Goal: Task Accomplishment & Management: Complete application form

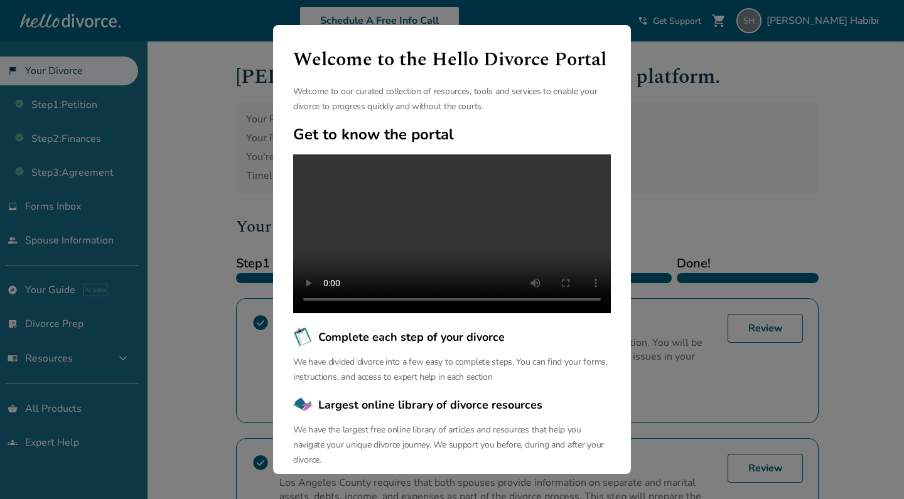
click at [753, 217] on div "Welcome to the Hello Divorce Portal Welcome to our curated collection of resour…" at bounding box center [452, 249] width 904 height 499
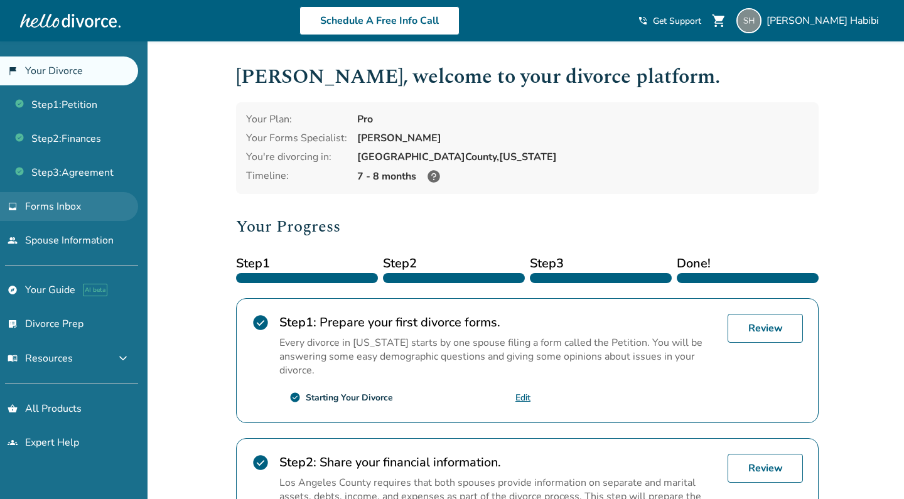
click at [103, 198] on link "inbox Forms Inbox" at bounding box center [69, 206] width 138 height 29
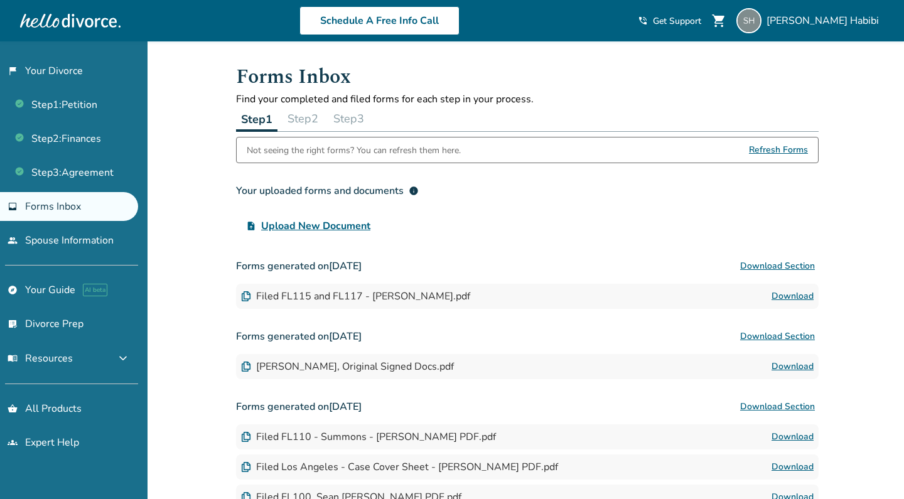
click at [316, 119] on button "Step 2" at bounding box center [302, 118] width 41 height 25
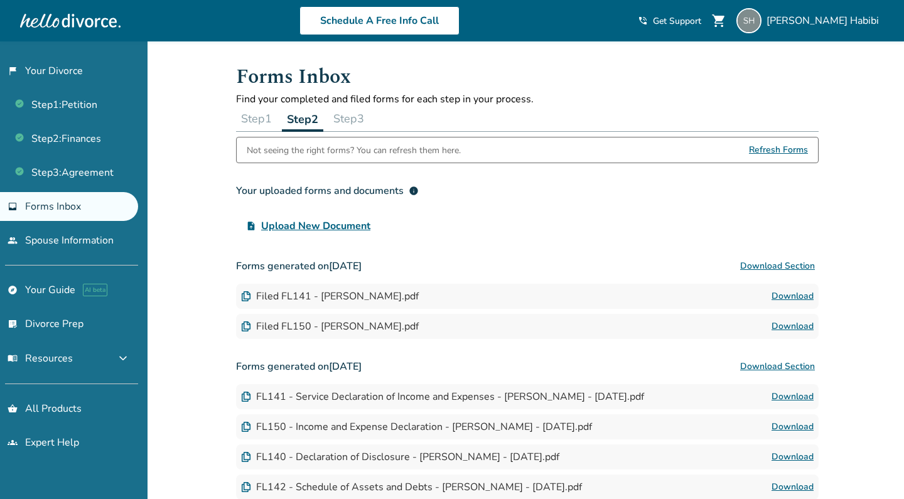
click at [360, 115] on button "Step 3" at bounding box center [348, 118] width 41 height 25
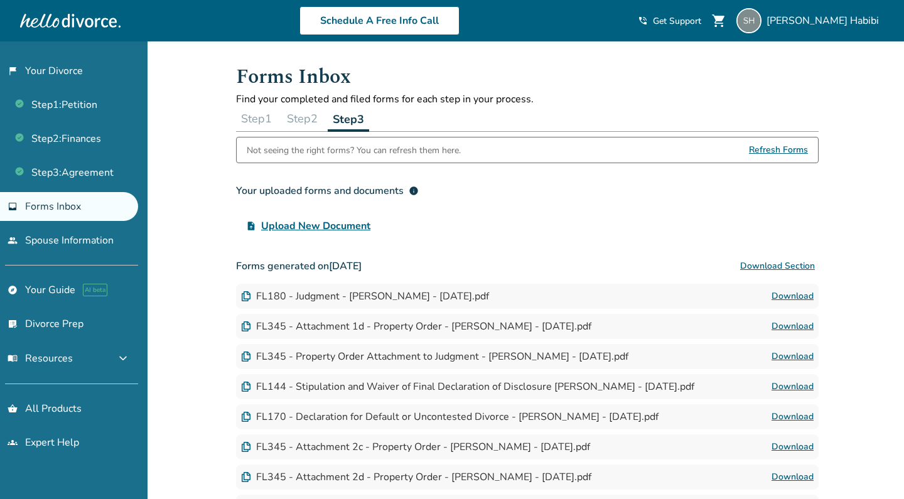
click at [257, 120] on button "Step 1" at bounding box center [256, 118] width 41 height 25
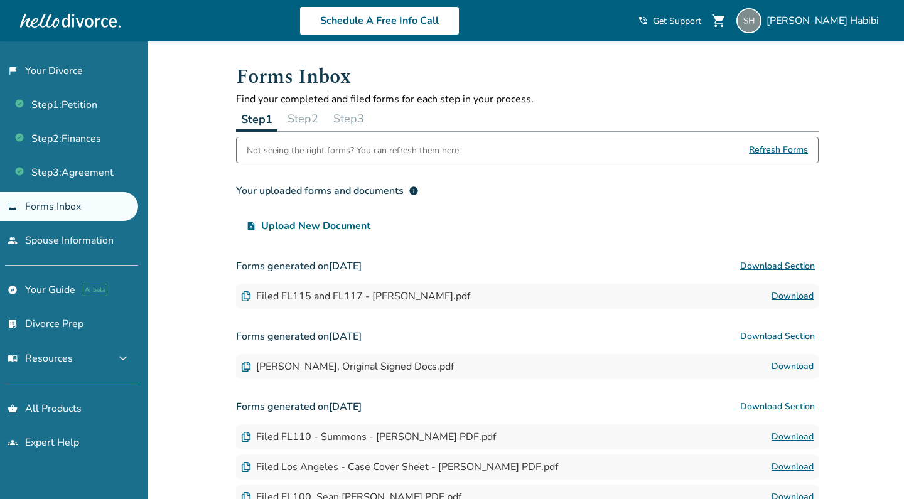
click at [303, 122] on button "Step 2" at bounding box center [302, 118] width 41 height 25
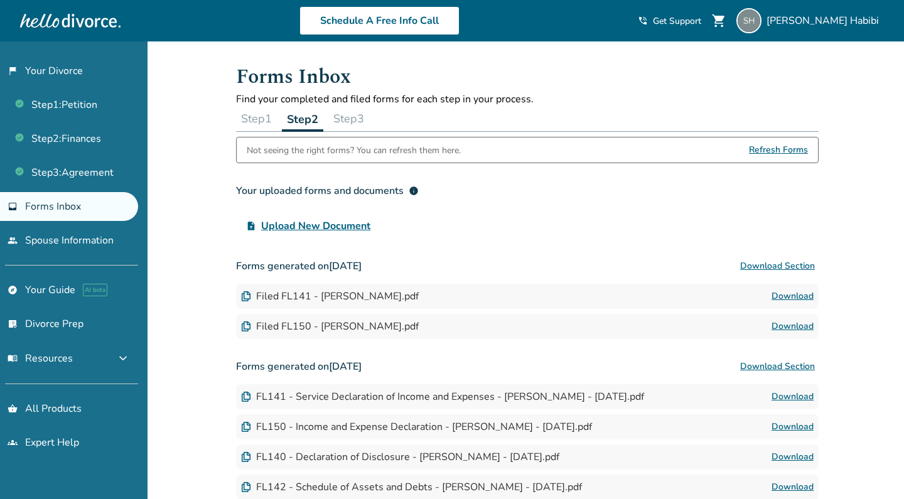
click at [358, 122] on button "Step 3" at bounding box center [348, 118] width 41 height 25
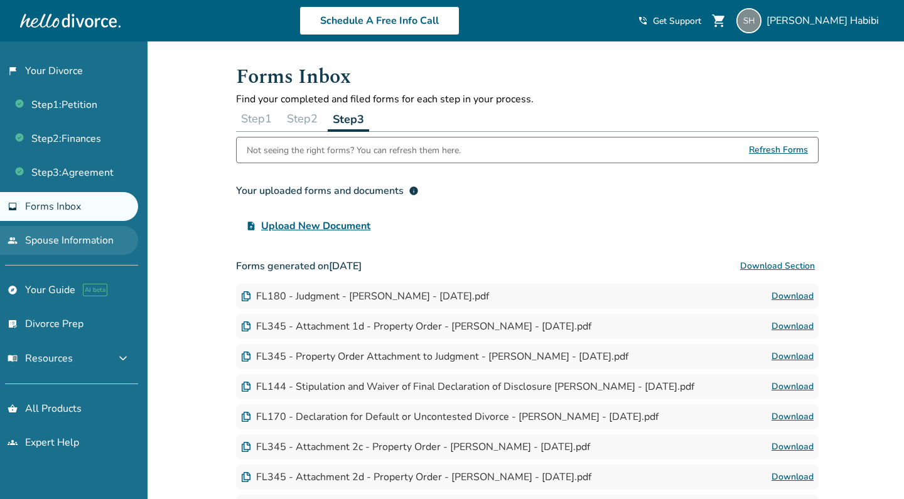
click at [100, 238] on link "people Spouse Information" at bounding box center [69, 240] width 138 height 29
